Goal: Task Accomplishment & Management: Use online tool/utility

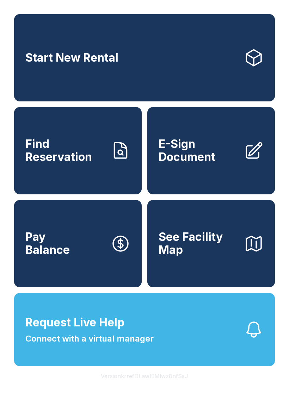
click at [207, 341] on button "Request Live Help Connect with a virtual manager" at bounding box center [144, 329] width 261 height 73
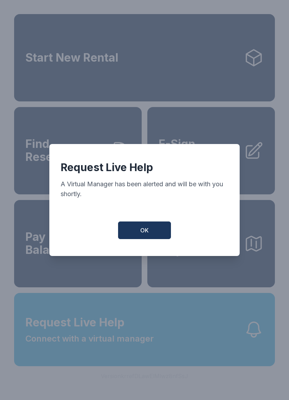
click at [146, 231] on span "OK" at bounding box center [144, 230] width 8 height 8
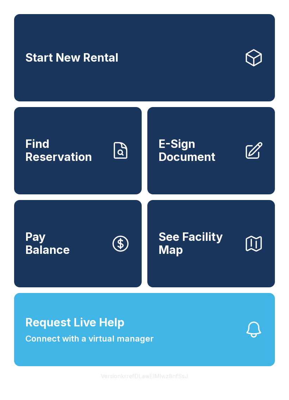
click at [211, 347] on button "Request Live Help Connect with a virtual manager" at bounding box center [144, 329] width 261 height 73
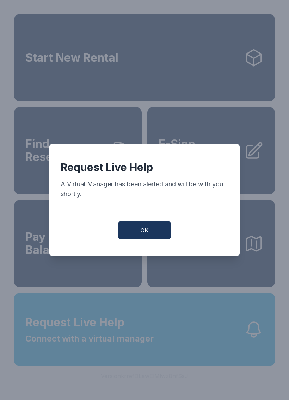
click at [156, 237] on button "OK" at bounding box center [144, 231] width 53 height 18
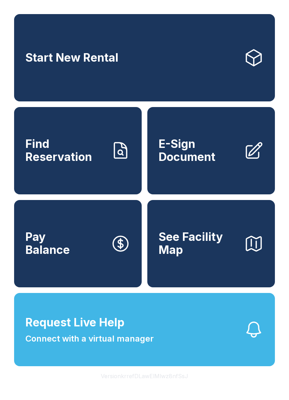
click at [85, 160] on span "Find Reservation" at bounding box center [65, 151] width 80 height 26
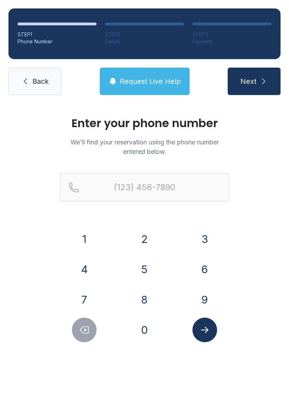
click at [92, 297] on button "7" at bounding box center [84, 299] width 25 height 25
click at [140, 320] on button "0" at bounding box center [144, 330] width 25 height 25
click at [92, 267] on button "4" at bounding box center [84, 269] width 25 height 25
click at [152, 295] on button "8" at bounding box center [144, 299] width 25 height 25
click at [146, 269] on button "5" at bounding box center [144, 269] width 25 height 25
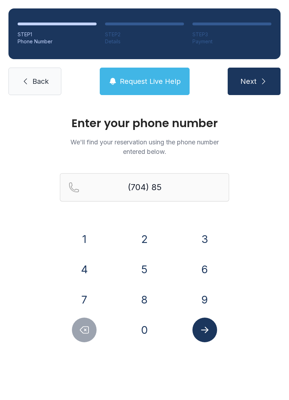
click at [91, 267] on button "4" at bounding box center [84, 269] width 25 height 25
click at [83, 301] on button "7" at bounding box center [84, 299] width 25 height 25
click at [87, 270] on button "4" at bounding box center [84, 269] width 25 height 25
click at [143, 236] on button "2" at bounding box center [144, 239] width 25 height 25
click at [149, 329] on button "0" at bounding box center [144, 330] width 25 height 25
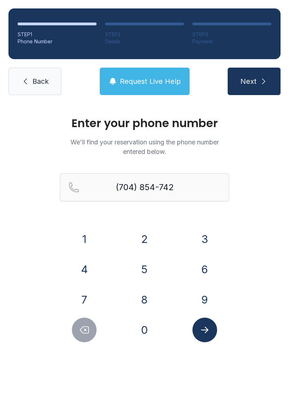
type input "[PHONE_NUMBER]"
click at [209, 327] on icon "Submit lookup form" at bounding box center [204, 330] width 11 height 11
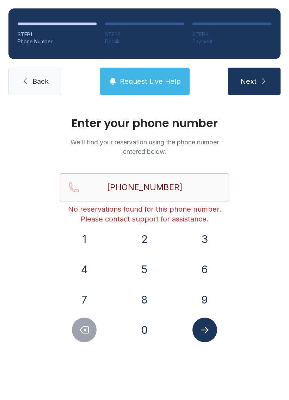
click at [245, 75] on button "Next" at bounding box center [254, 81] width 53 height 27
click at [40, 82] on span "Back" at bounding box center [40, 81] width 16 height 10
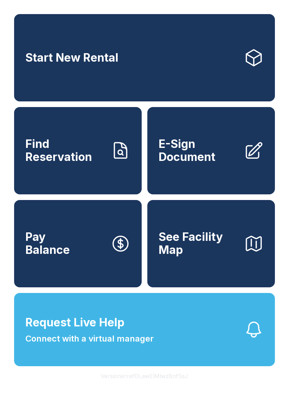
click at [245, 161] on icon at bounding box center [254, 151] width 20 height 20
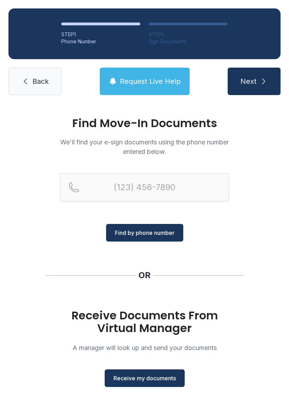
click at [151, 226] on button "Find by phone number" at bounding box center [144, 233] width 77 height 18
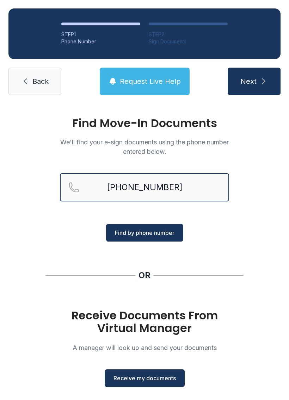
type input "[PHONE_NUMBER]"
click at [161, 230] on span "Find by phone number" at bounding box center [145, 233] width 60 height 8
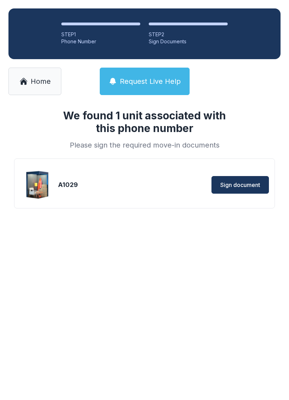
click at [240, 183] on span "Sign document" at bounding box center [240, 185] width 40 height 8
click at [150, 78] on span "Request Live Help" at bounding box center [150, 81] width 61 height 10
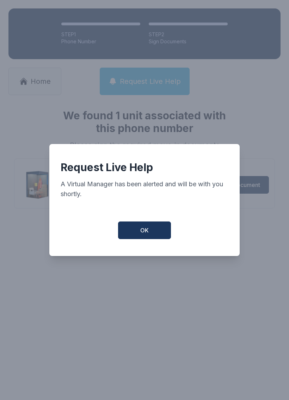
click at [150, 235] on button "OK" at bounding box center [144, 231] width 53 height 18
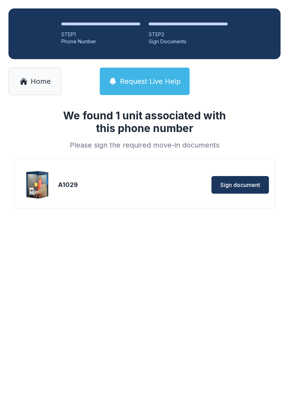
click at [237, 181] on span "Sign document" at bounding box center [240, 185] width 40 height 8
click at [34, 83] on span "Home" at bounding box center [41, 81] width 20 height 10
